Goal: Check status: Check status

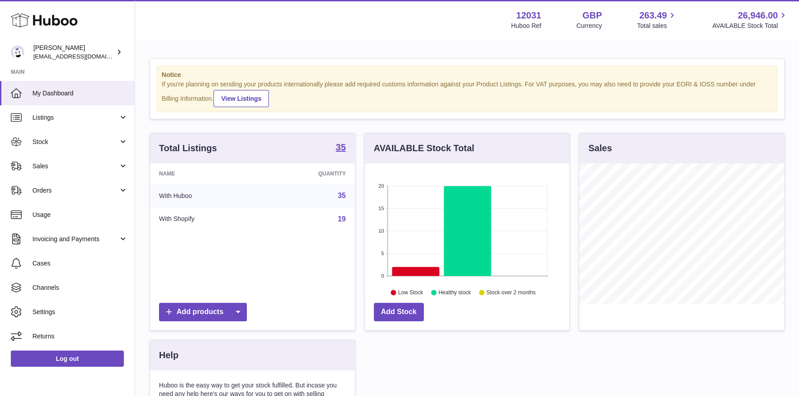
scroll to position [140, 205]
click at [47, 148] on link "Stock" at bounding box center [67, 142] width 135 height 24
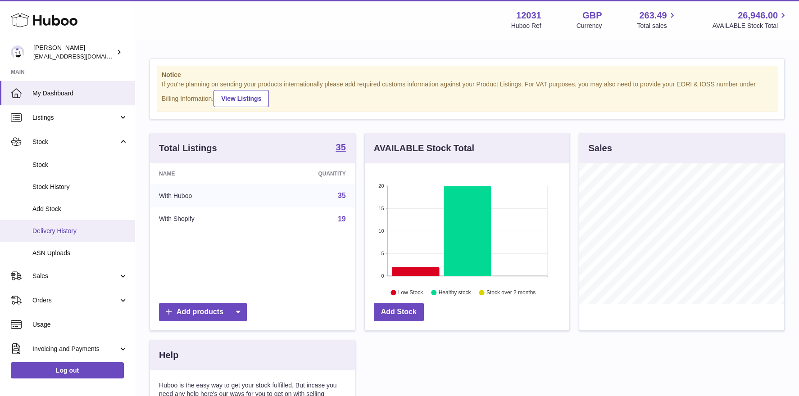
click at [54, 233] on span "Delivery History" at bounding box center [79, 231] width 95 height 9
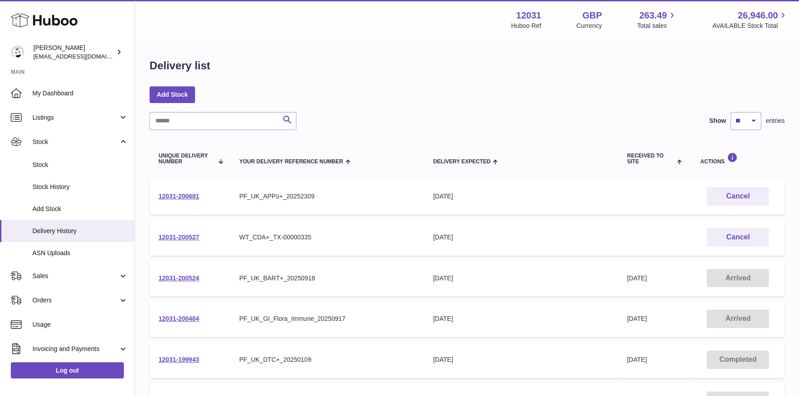
click at [185, 274] on td "12031-200524" at bounding box center [189, 278] width 81 height 36
click at [186, 276] on link "12031-200524" at bounding box center [178, 278] width 41 height 7
click at [178, 322] on link "12031-200484" at bounding box center [178, 318] width 41 height 7
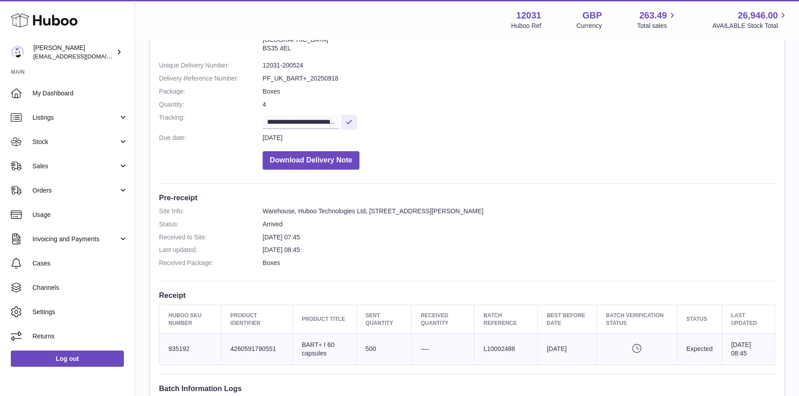
scroll to position [198, 0]
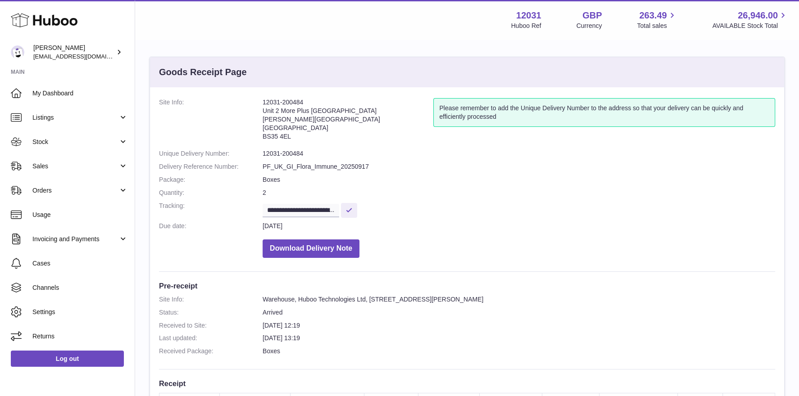
scroll to position [217, 0]
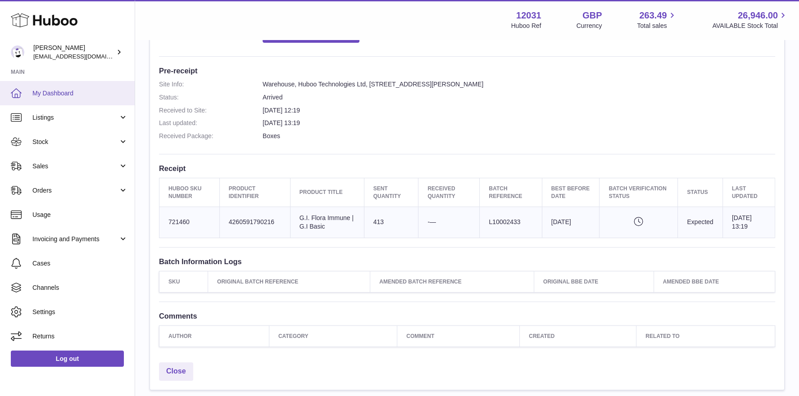
click at [80, 89] on span "My Dashboard" at bounding box center [79, 93] width 95 height 9
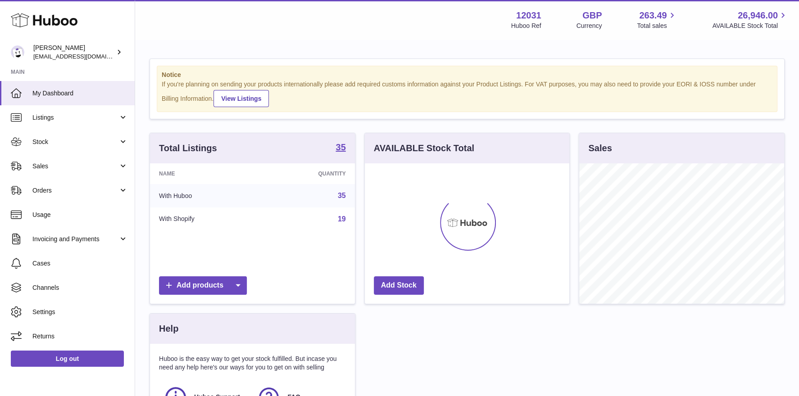
scroll to position [140, 205]
